Goal: Information Seeking & Learning: Find specific fact

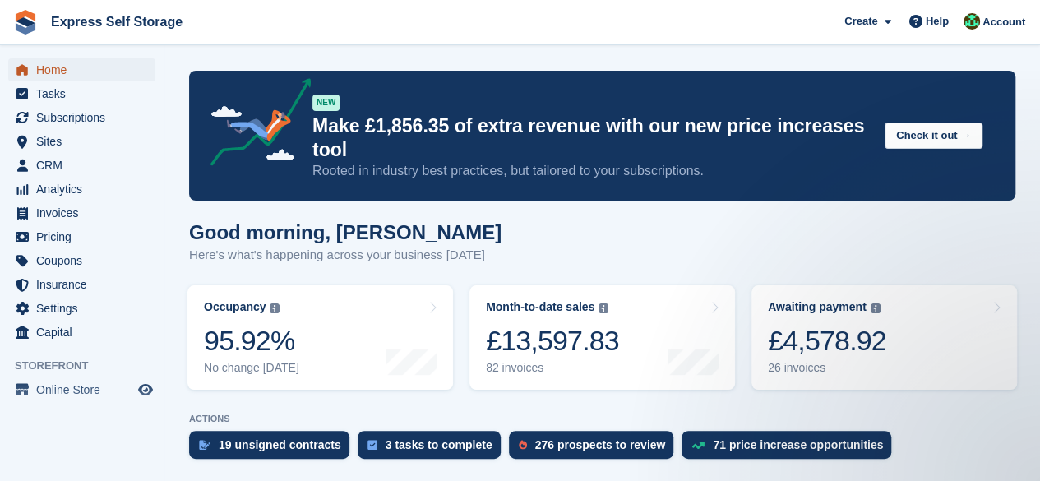
click at [105, 78] on span "Home" at bounding box center [85, 69] width 99 height 23
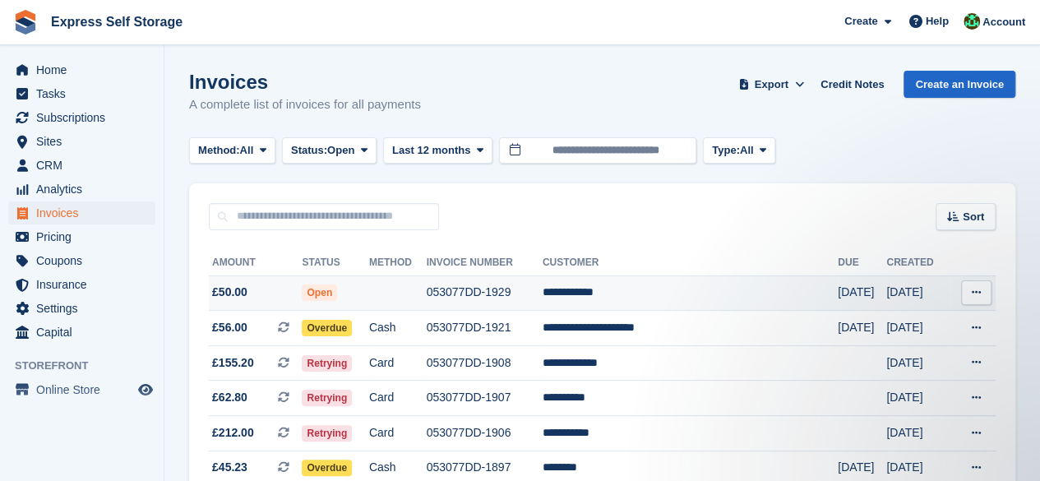
click at [655, 294] on td "**********" at bounding box center [690, 293] width 295 height 35
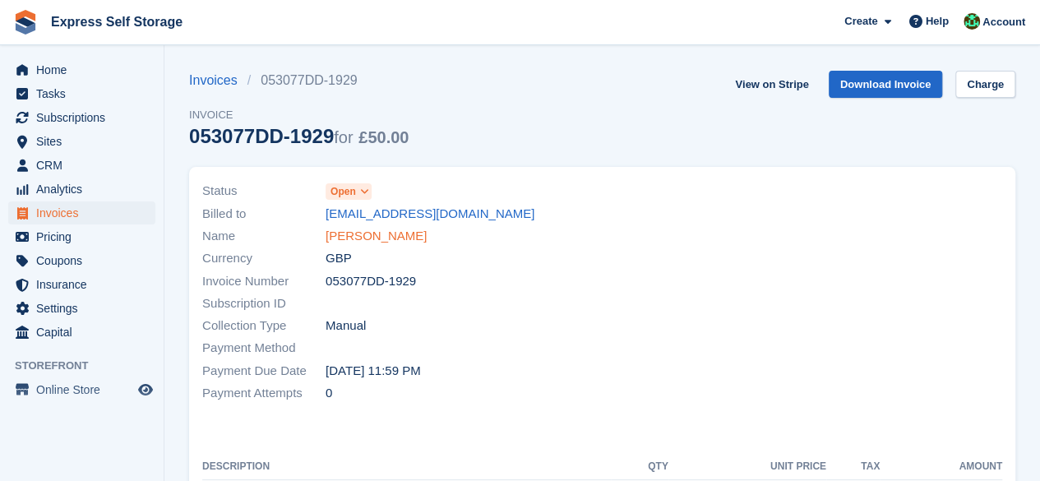
click at [347, 242] on link "Angel Thomas" at bounding box center [376, 236] width 101 height 19
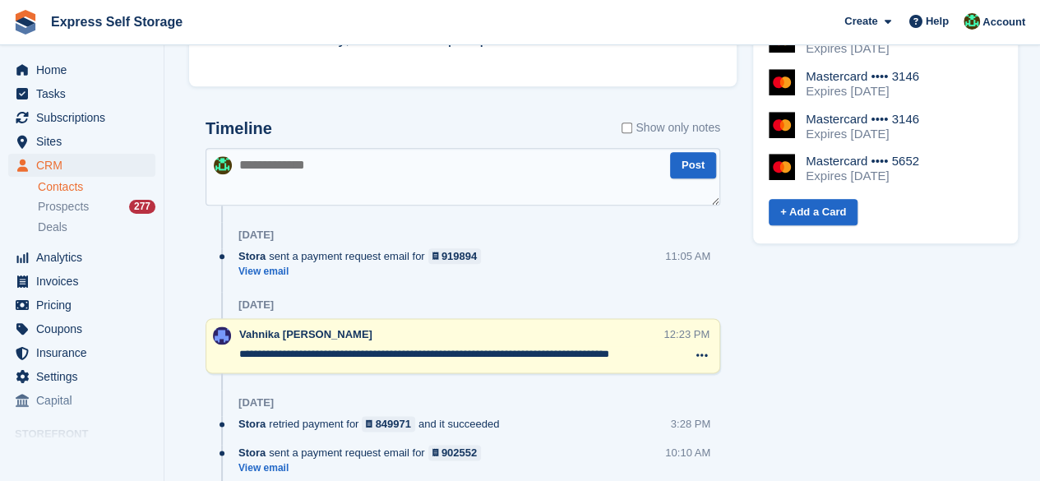
scroll to position [905, 0]
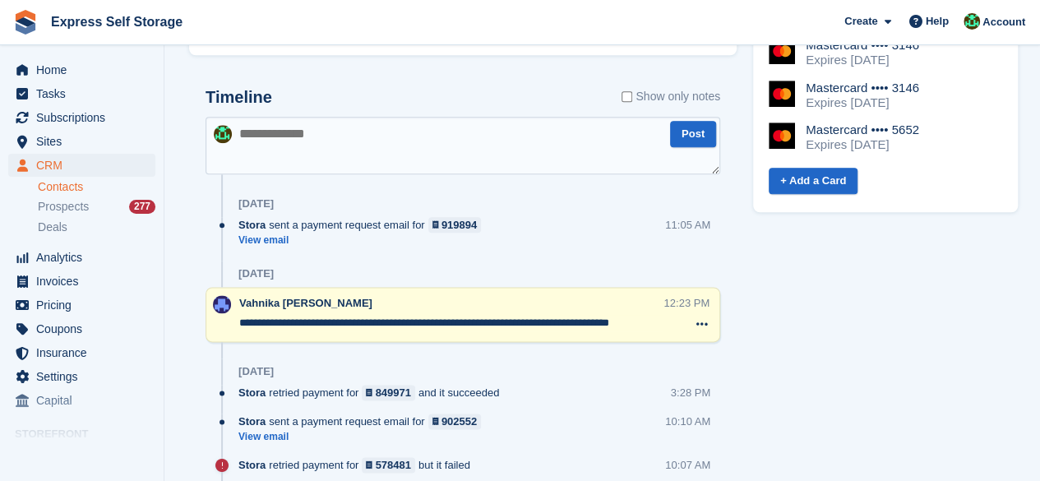
click at [353, 128] on textarea at bounding box center [463, 146] width 515 height 58
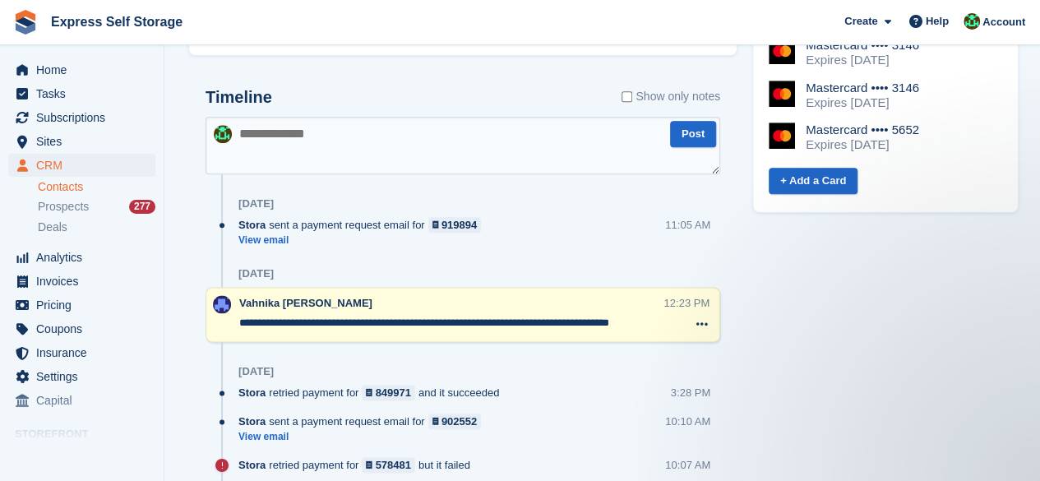
scroll to position [0, 0]
type textarea "*"
type textarea "**********"
click at [708, 147] on button "Post" at bounding box center [693, 134] width 46 height 27
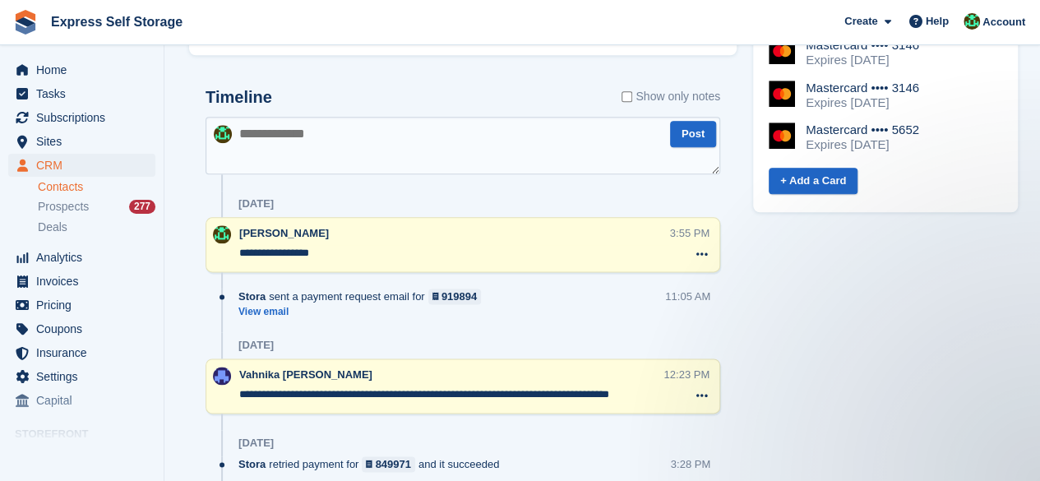
scroll to position [576, 0]
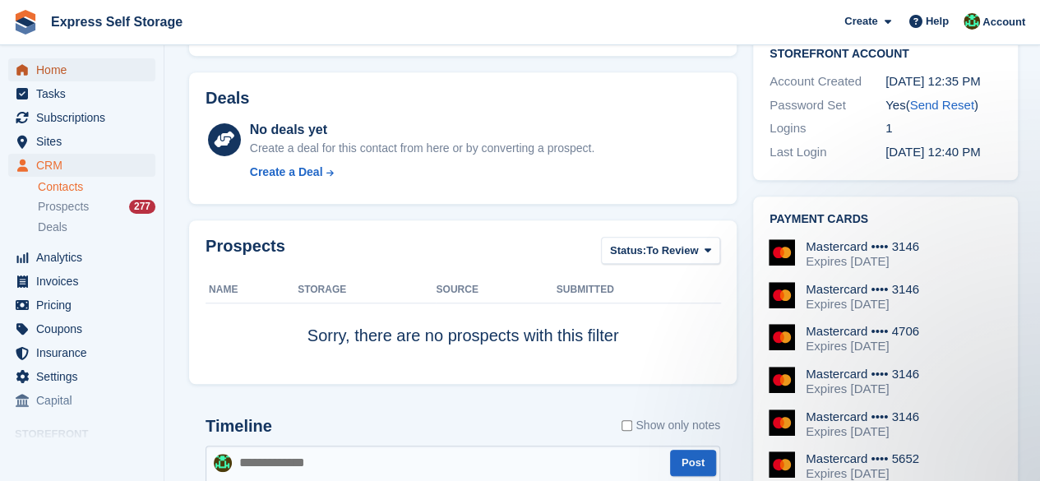
click at [63, 67] on span "Home" at bounding box center [85, 69] width 99 height 23
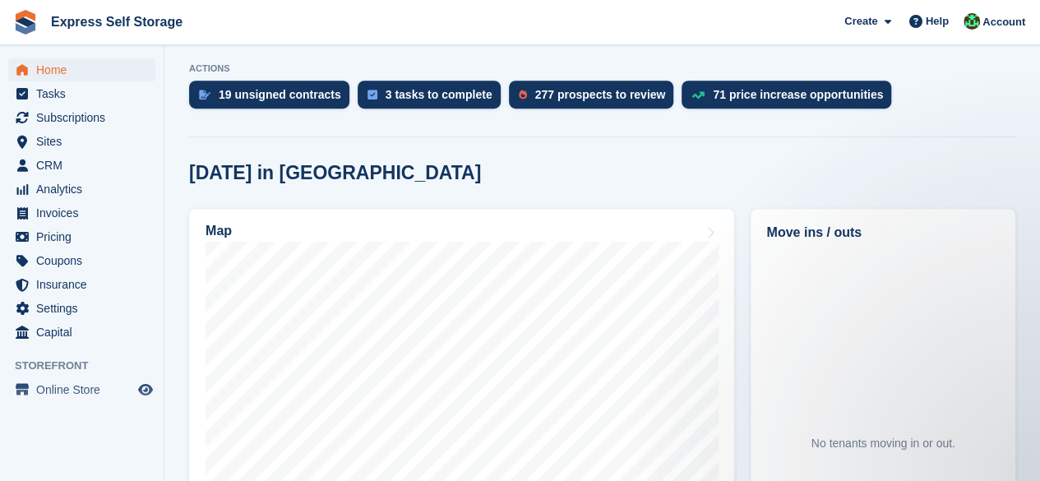
scroll to position [433, 0]
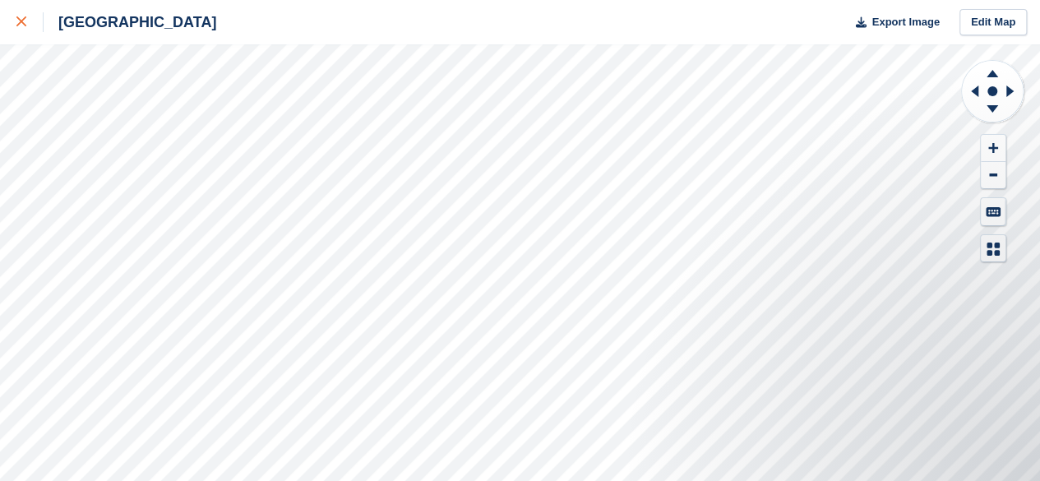
click at [14, 25] on link at bounding box center [22, 22] width 44 height 44
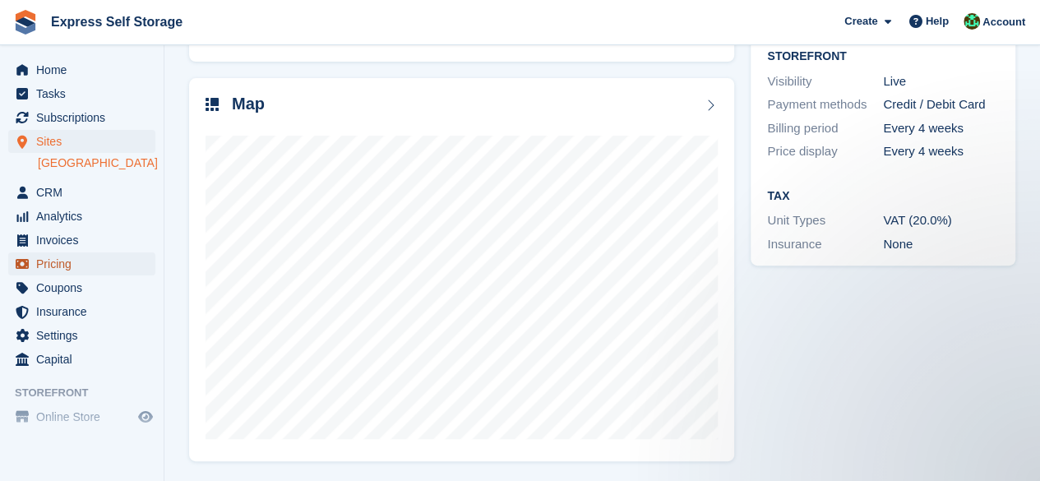
click at [58, 262] on span "Pricing" at bounding box center [85, 263] width 99 height 23
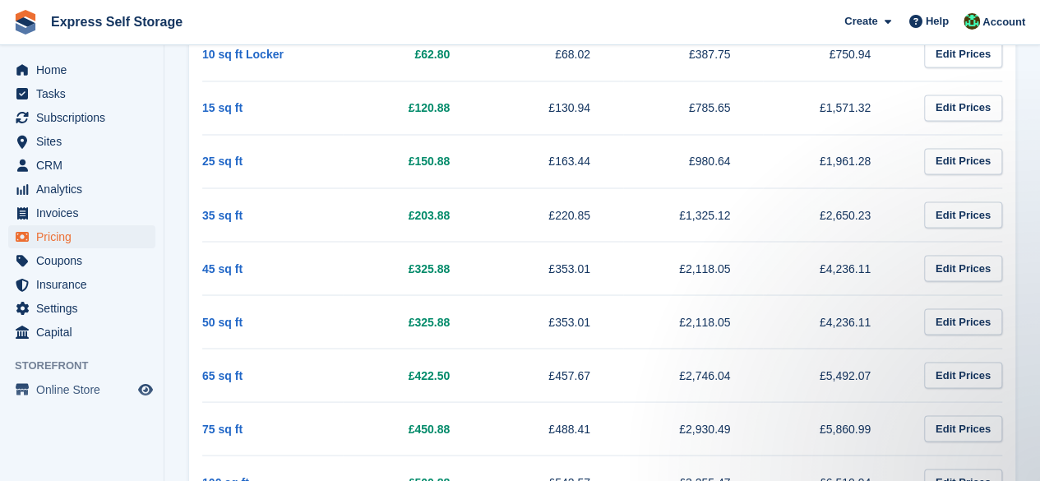
scroll to position [1398, 0]
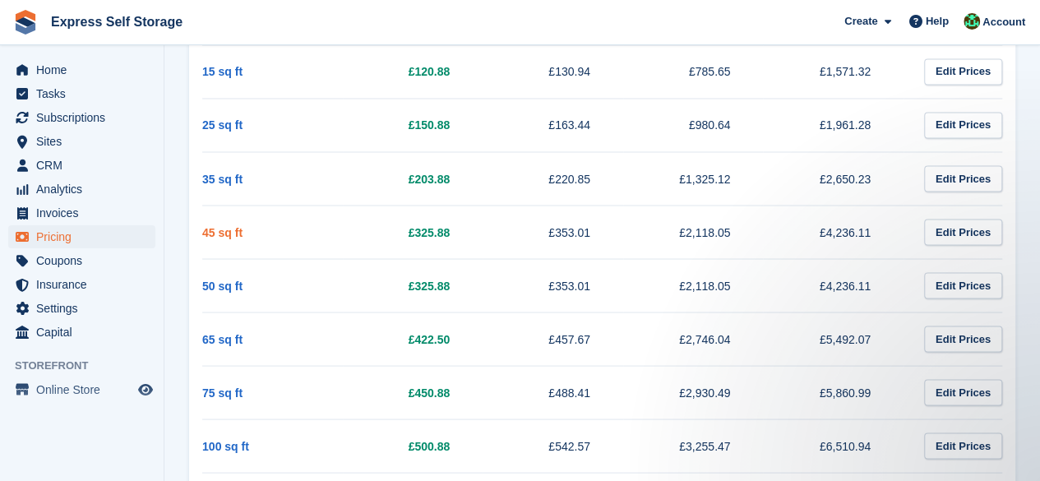
click at [205, 228] on link "45 sq ft" at bounding box center [222, 231] width 40 height 13
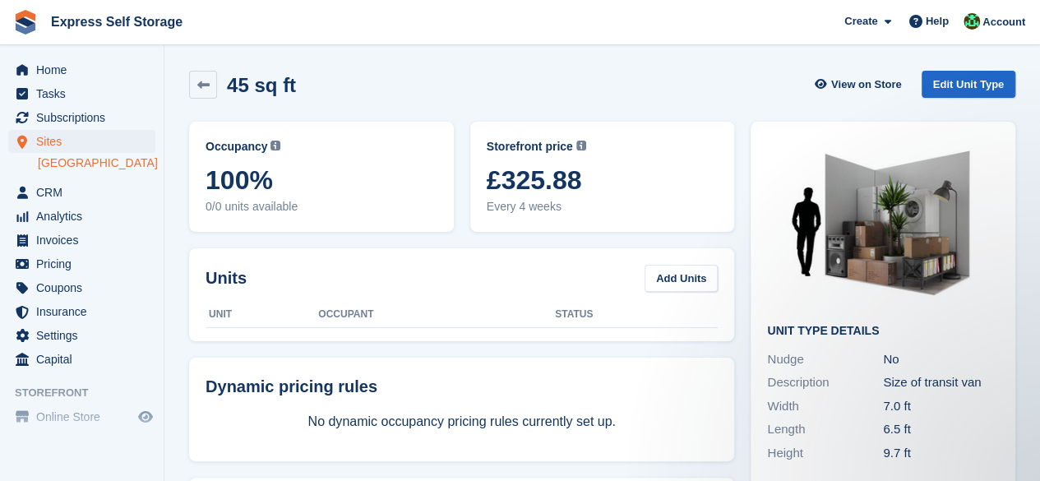
scroll to position [82, 0]
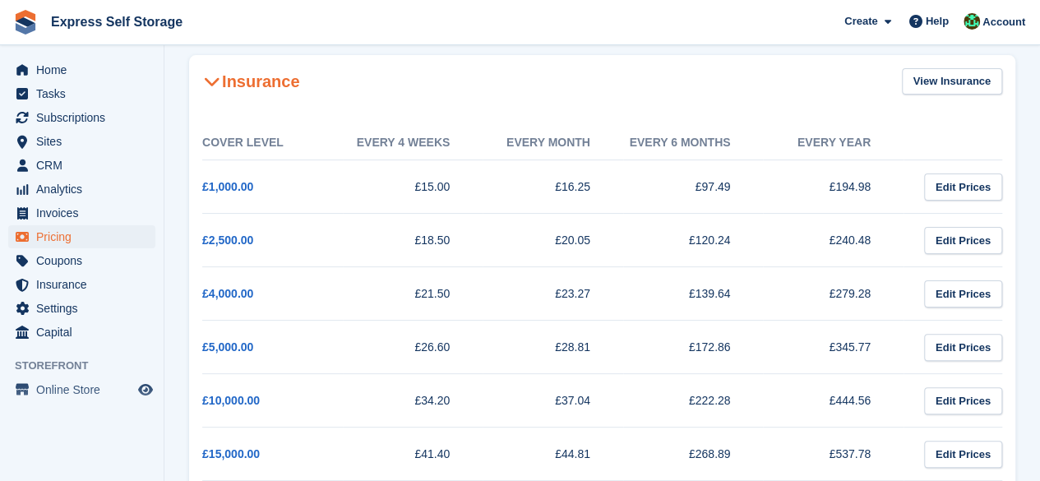
scroll to position [1398, 0]
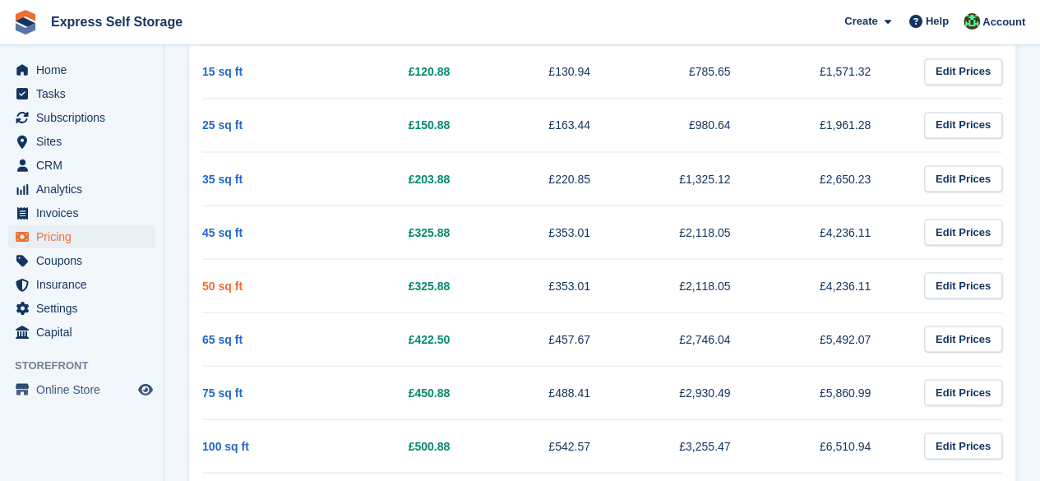
click at [233, 279] on link "50 sq ft" at bounding box center [222, 285] width 40 height 13
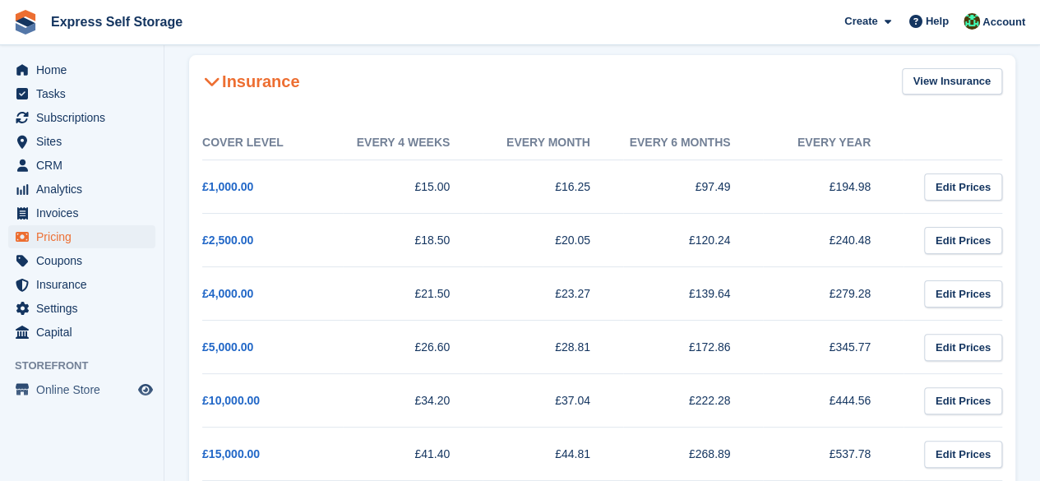
scroll to position [1398, 0]
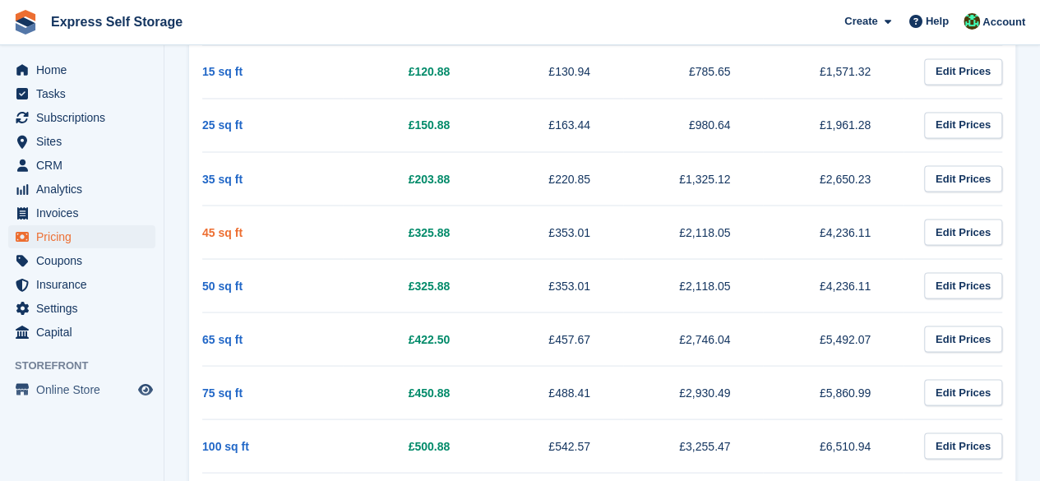
click at [212, 225] on link "45 sq ft" at bounding box center [222, 231] width 40 height 13
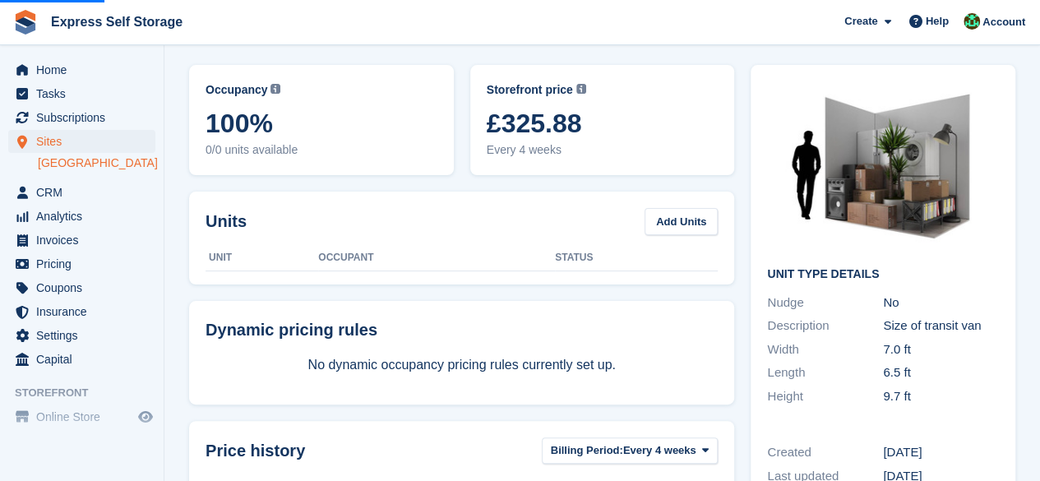
scroll to position [82, 0]
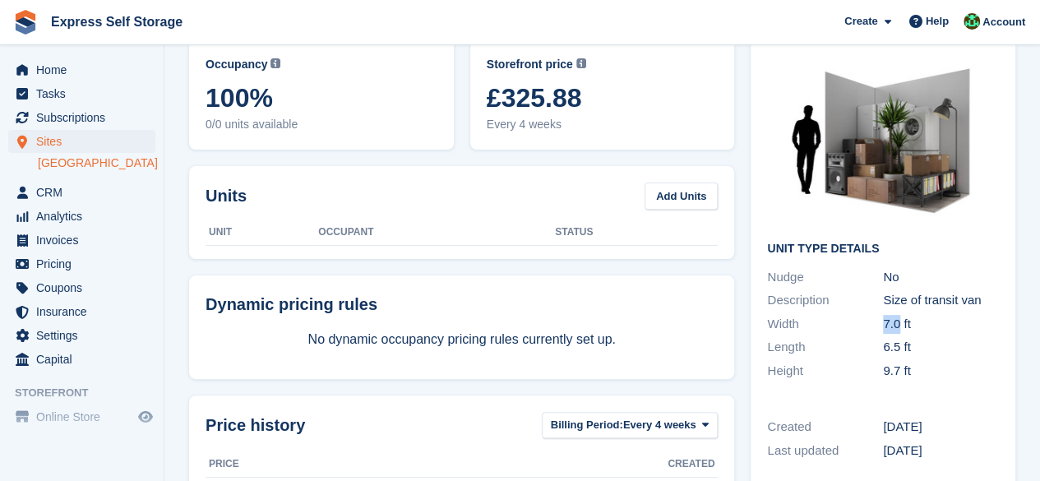
drag, startPoint x: 882, startPoint y: 325, endPoint x: 900, endPoint y: 320, distance: 18.8
click at [900, 320] on div "Width 7.0 ft" at bounding box center [883, 325] width 232 height 24
copy div "7.0"
